Goal: Task Accomplishment & Management: Manage account settings

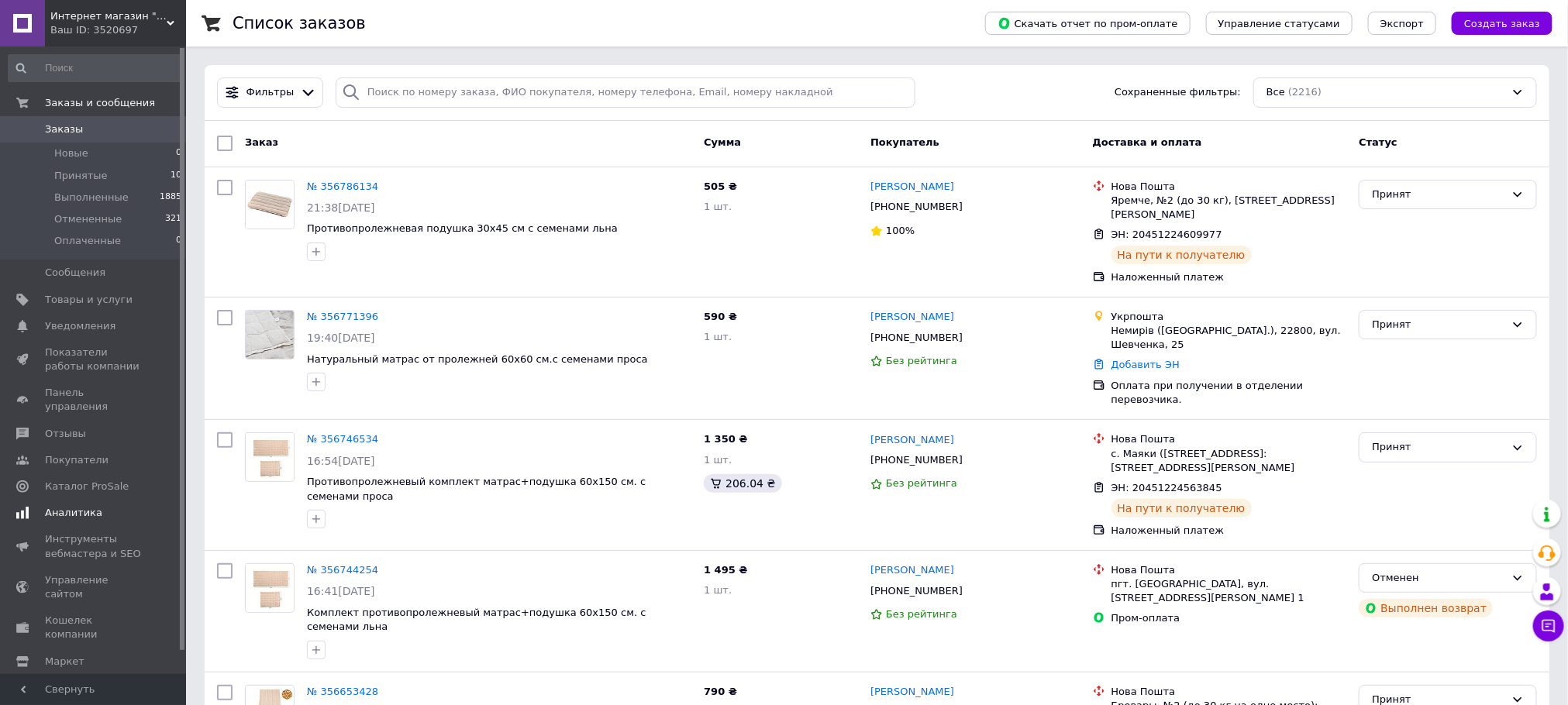
click at [56, 506] on span "Аналитика" at bounding box center [73, 512] width 58 height 14
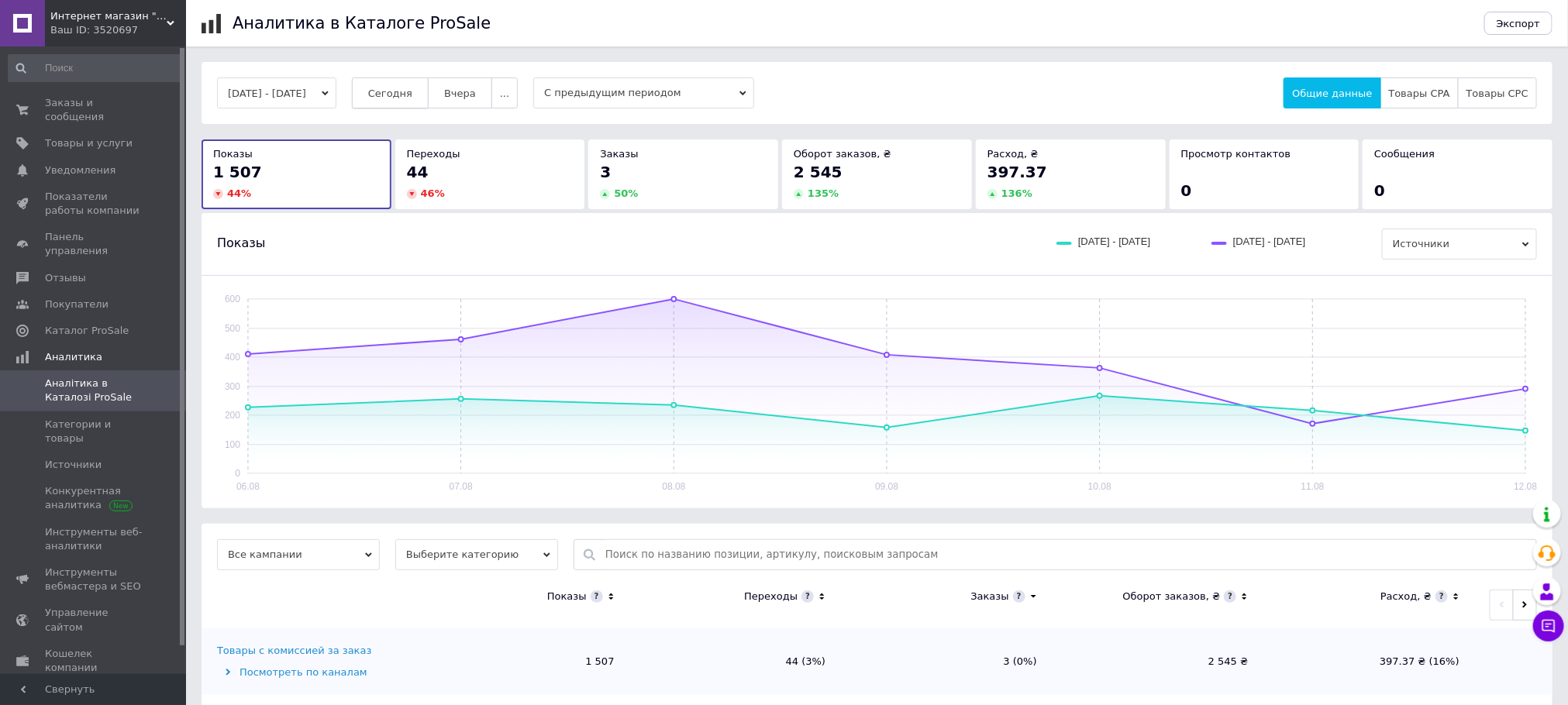
click at [412, 87] on span "Сегодня" at bounding box center [390, 93] width 45 height 11
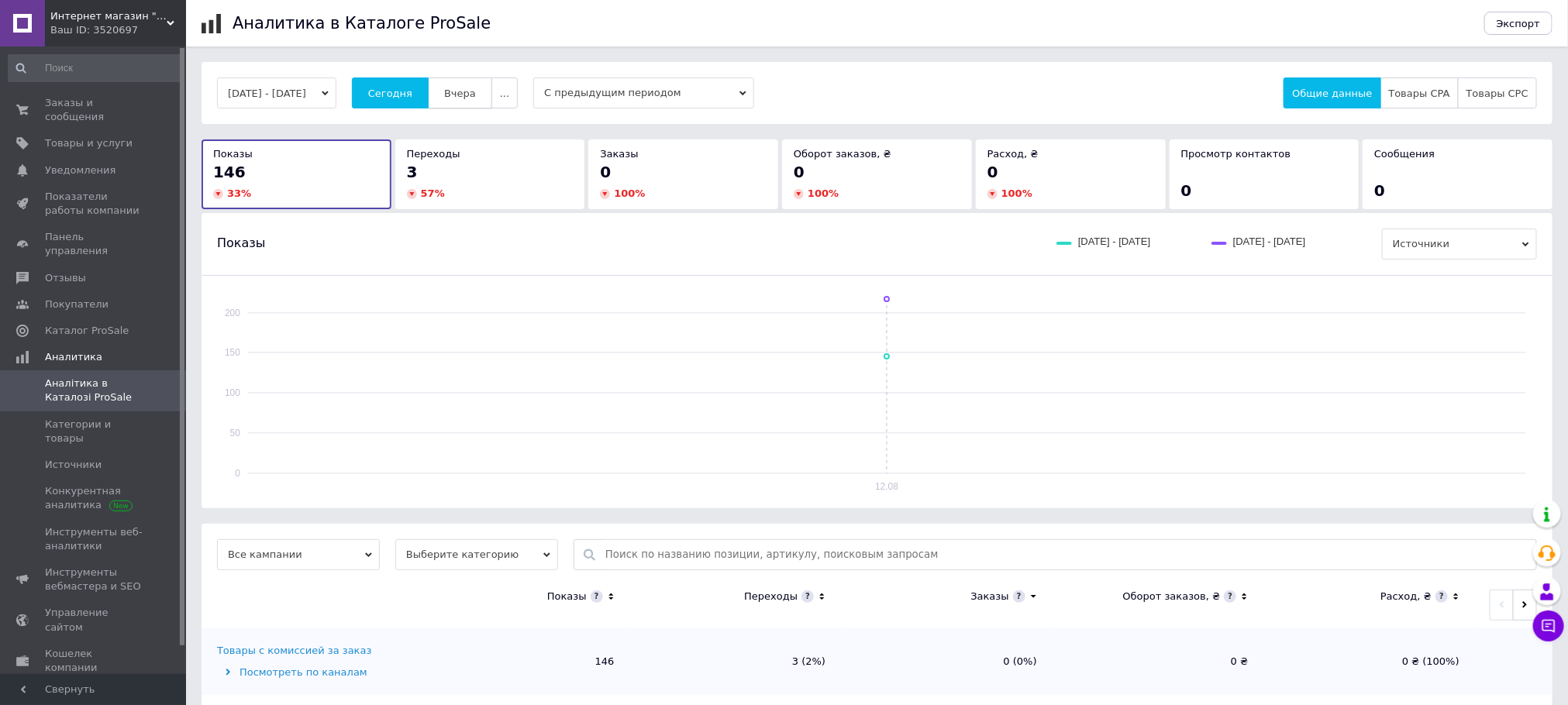
click at [479, 84] on button "Вчера" at bounding box center [459, 93] width 64 height 31
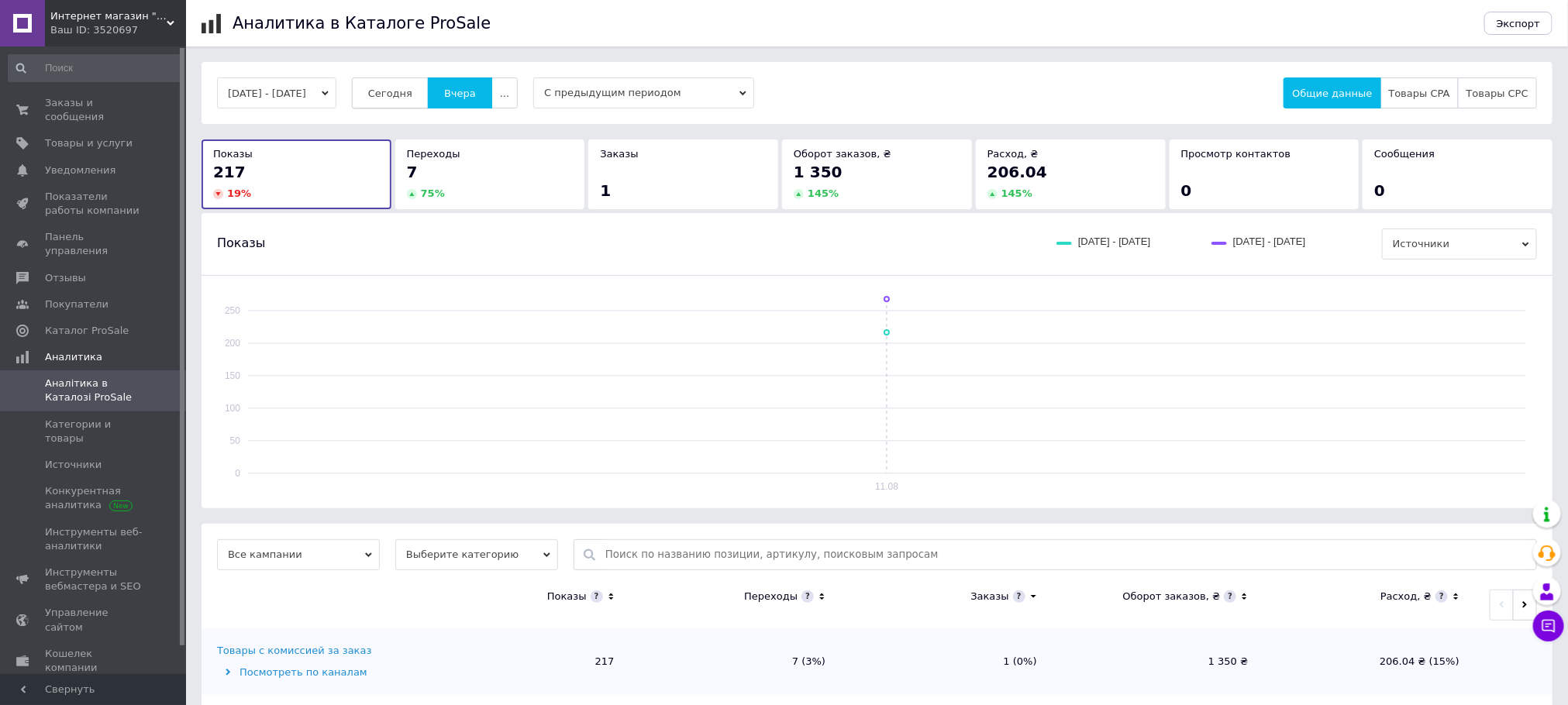
click at [412, 89] on span "Сегодня" at bounding box center [390, 93] width 45 height 11
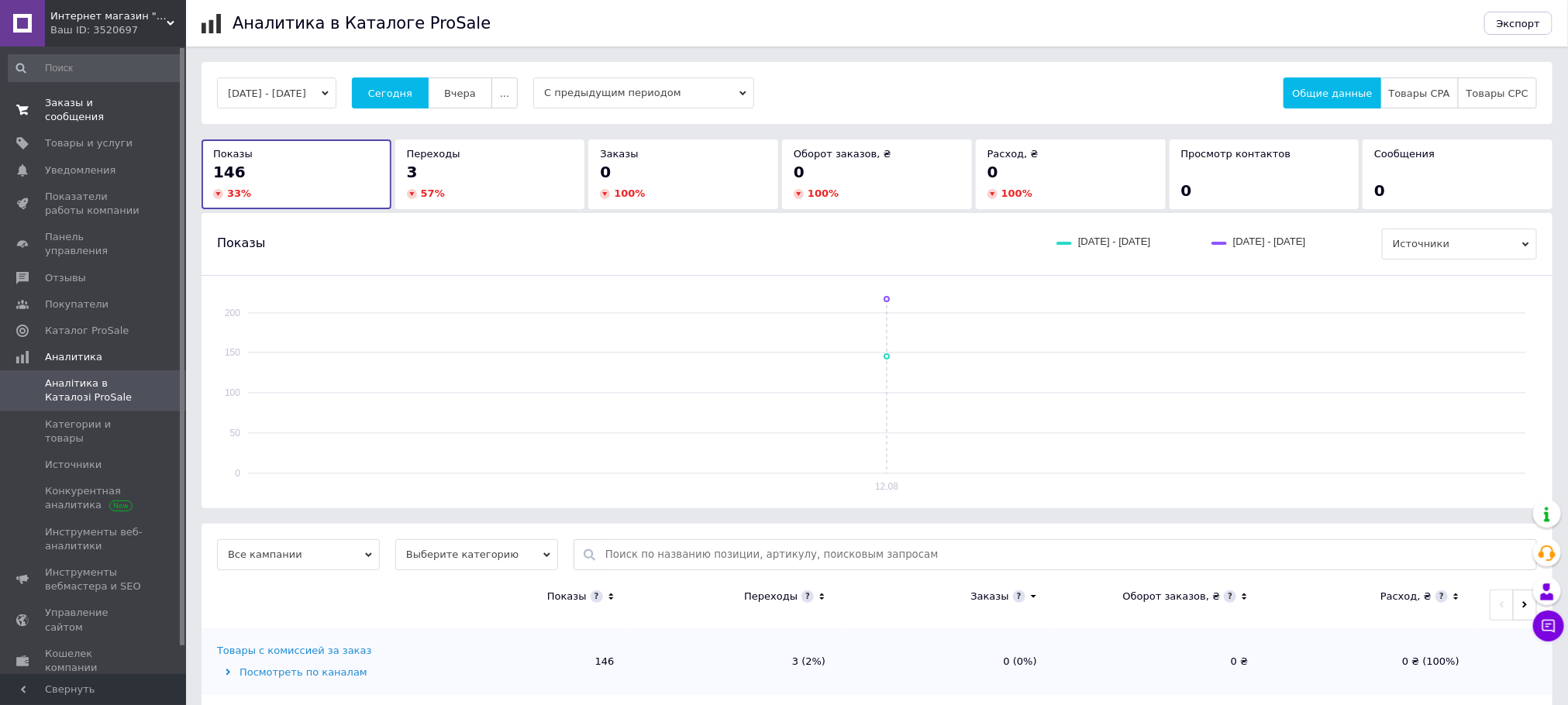
click at [112, 94] on link "Заказы и сообщения 0 0" at bounding box center [95, 110] width 190 height 40
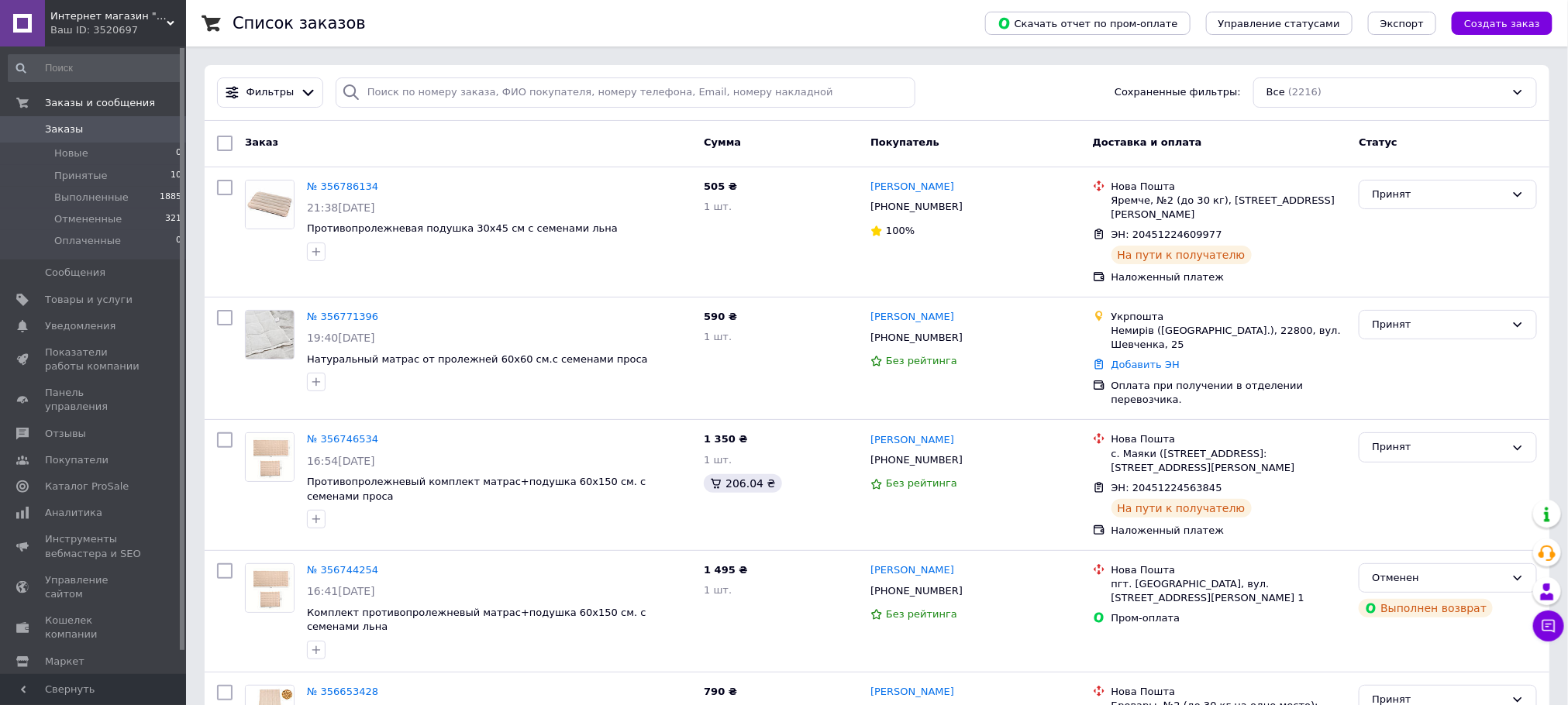
click at [77, 117] on link "Заказы 0" at bounding box center [95, 130] width 190 height 27
click at [70, 165] on li "Принятые 10" at bounding box center [95, 176] width 190 height 22
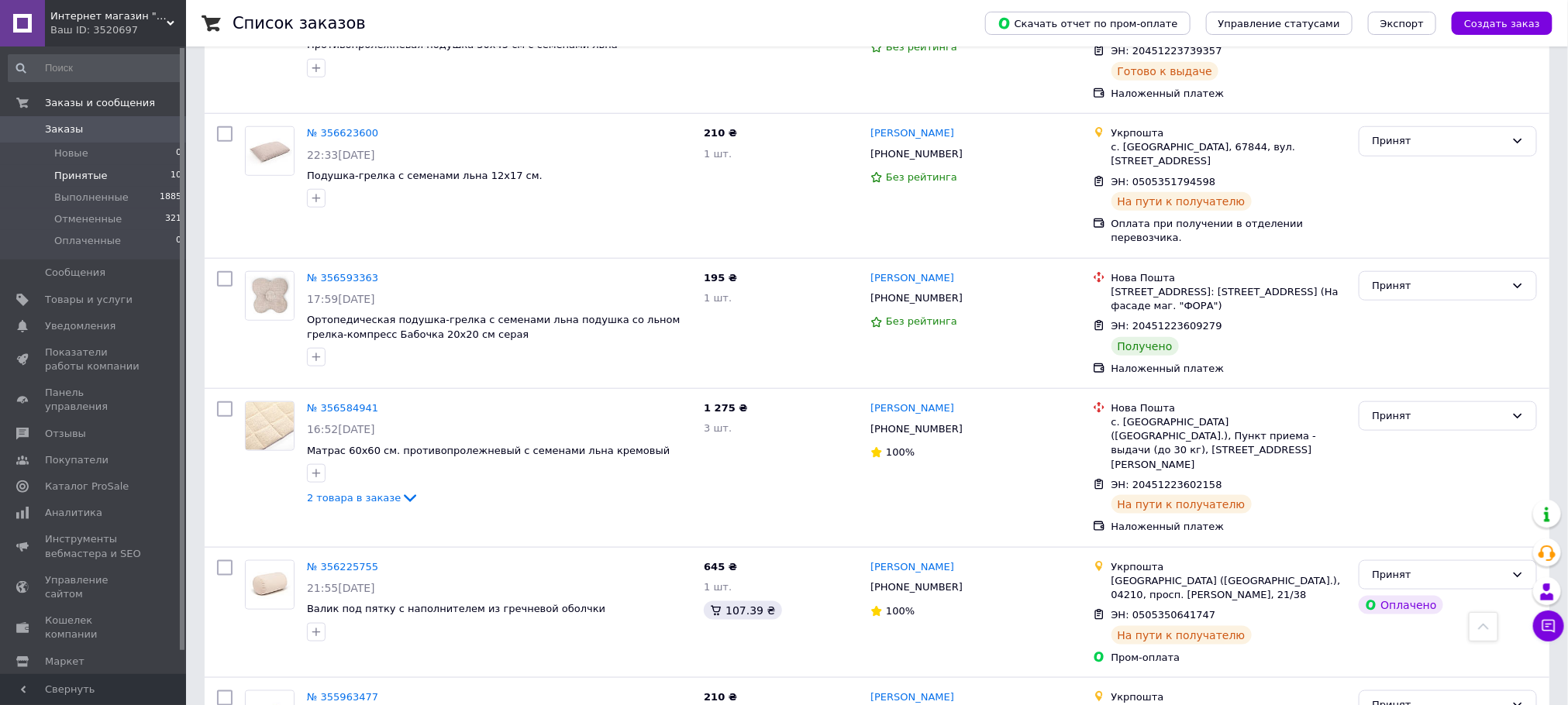
scroll to position [781, 0]
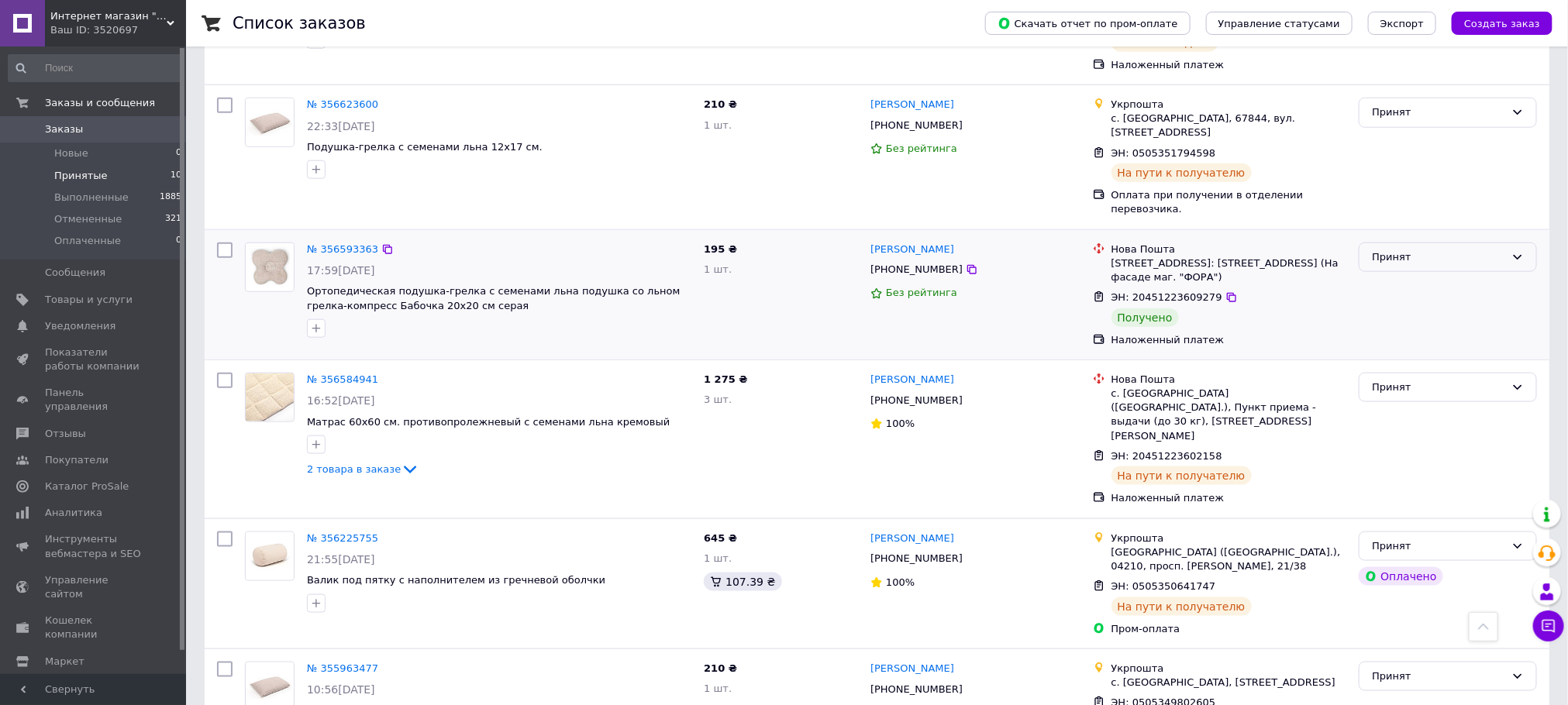
click at [1451, 249] on div "Принят" at bounding box center [1438, 257] width 134 height 16
click at [1421, 275] on li "Выполнен" at bounding box center [1447, 289] width 177 height 28
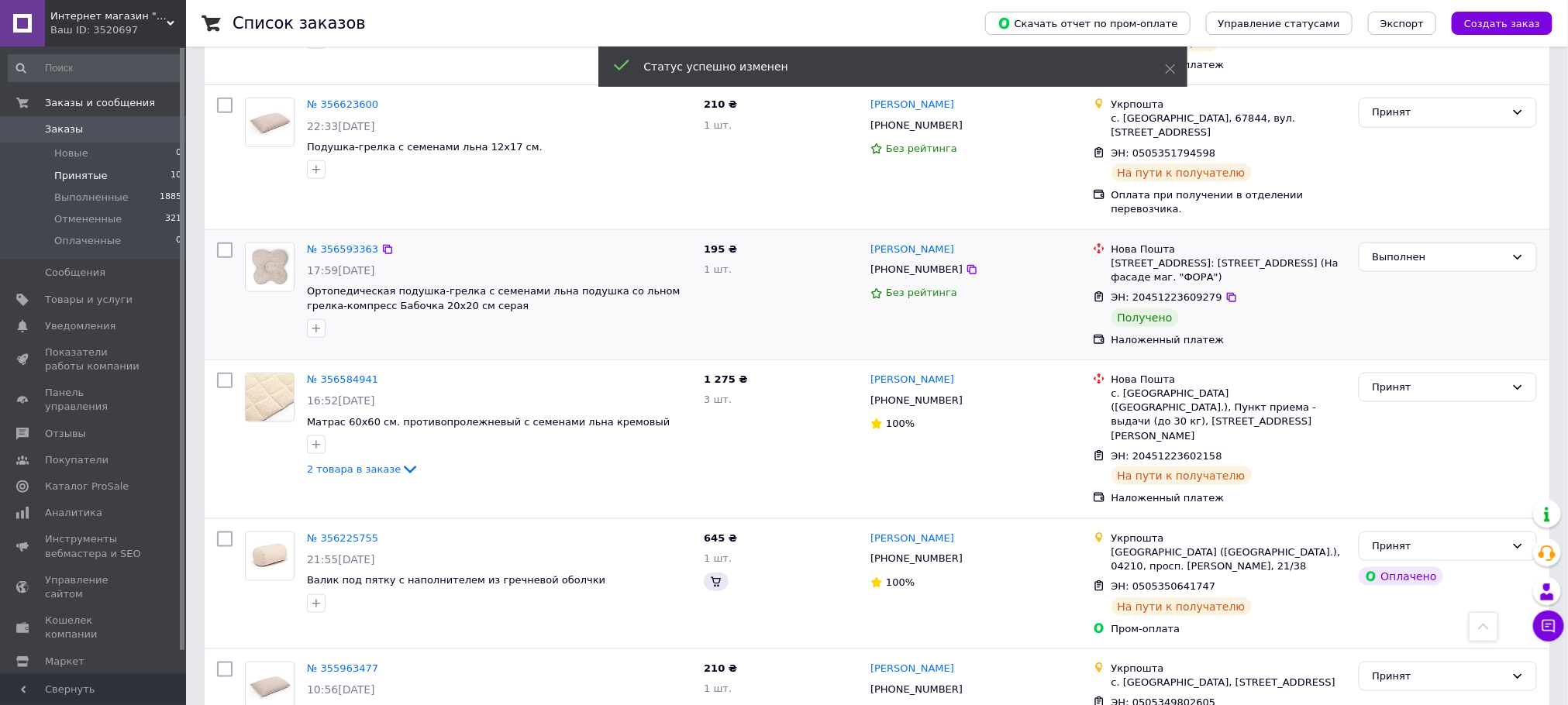
click at [70, 128] on span "Заказы" at bounding box center [63, 129] width 38 height 14
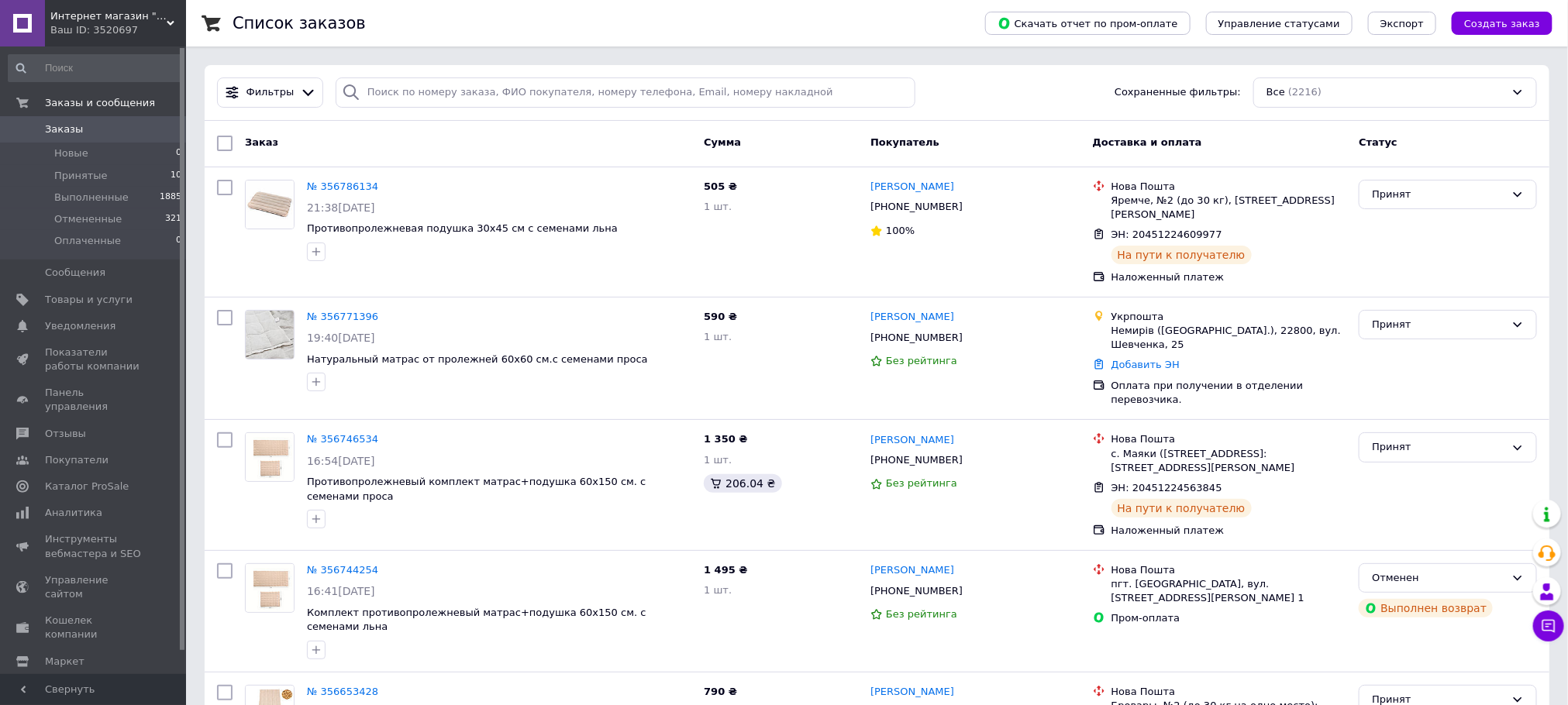
click at [102, 131] on span "Заказы" at bounding box center [94, 129] width 99 height 14
click at [70, 122] on span "Заказы" at bounding box center [63, 129] width 38 height 14
